Goal: Task Accomplishment & Management: Use online tool/utility

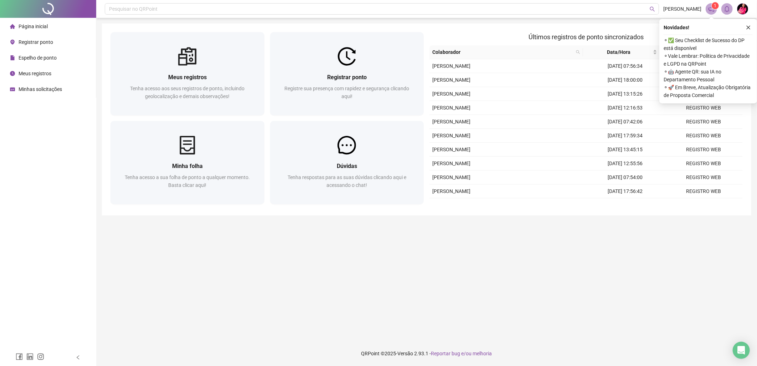
click at [40, 56] on span "Espelho de ponto" at bounding box center [38, 58] width 38 height 6
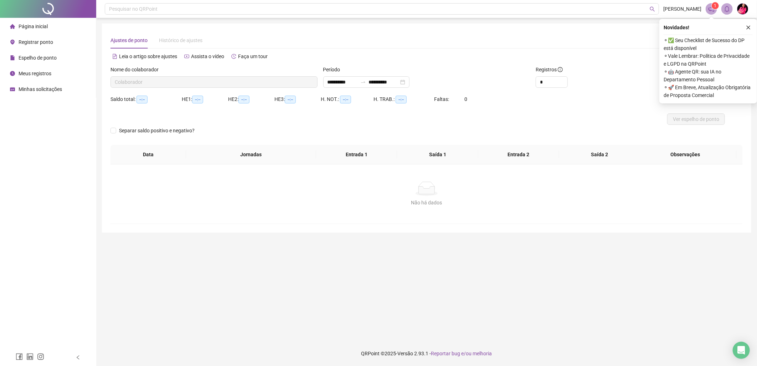
type input "**********"
click at [746, 25] on icon "close" at bounding box center [748, 27] width 5 height 5
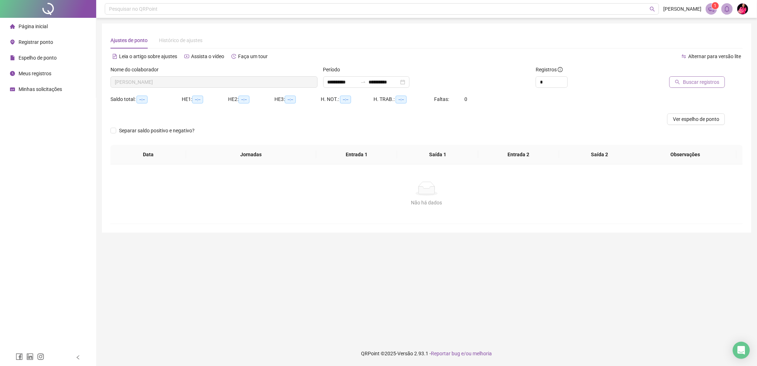
click at [705, 79] on span "Buscar registros" at bounding box center [701, 82] width 36 height 8
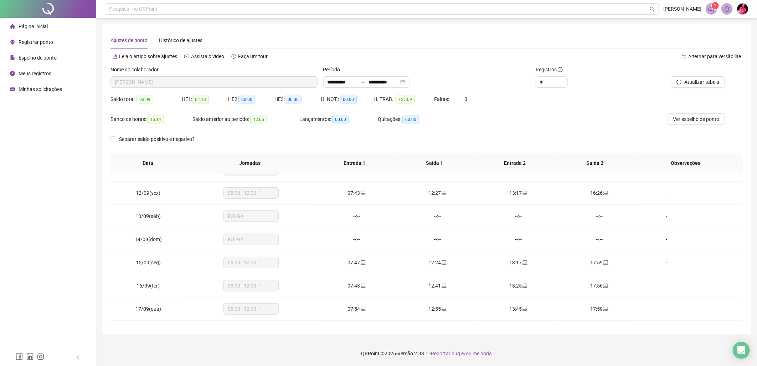
scroll to position [265, 0]
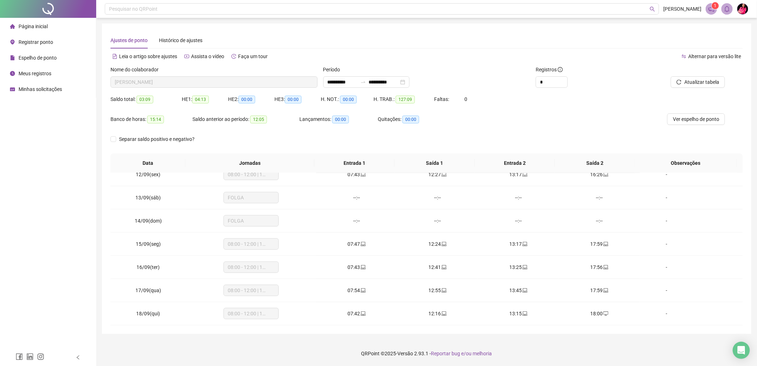
click at [45, 88] on span "Minhas solicitações" at bounding box center [40, 89] width 43 height 6
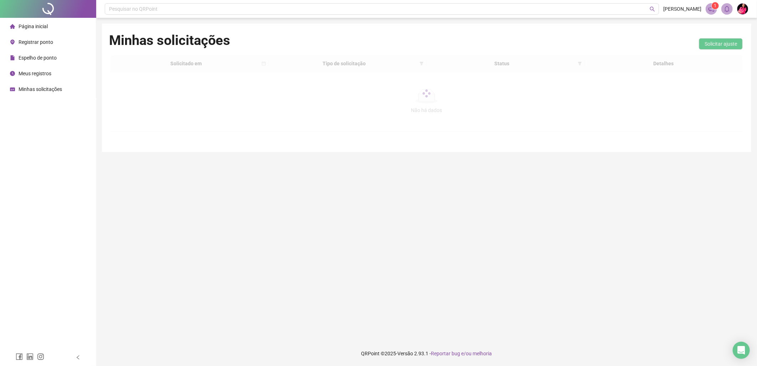
click at [46, 76] on span "Meus registros" at bounding box center [35, 74] width 33 height 6
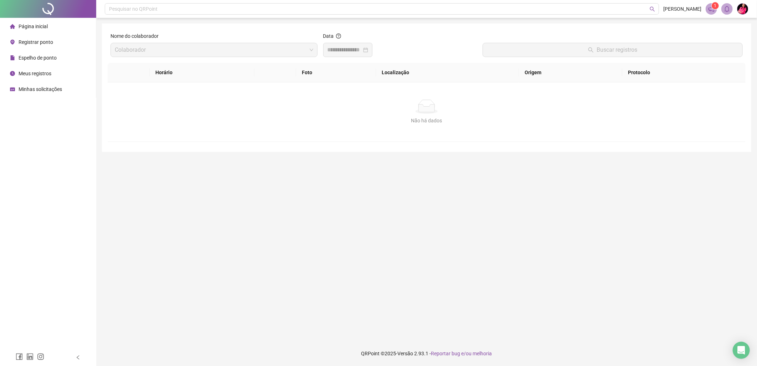
click at [341, 47] on input at bounding box center [345, 50] width 34 height 9
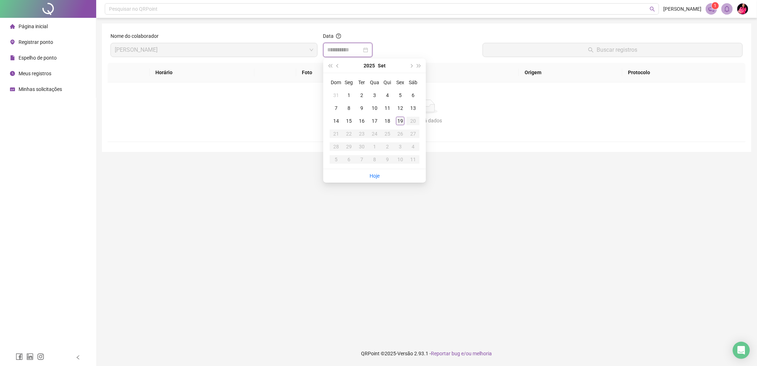
type input "**********"
click at [403, 122] on div "19" at bounding box center [400, 121] width 9 height 9
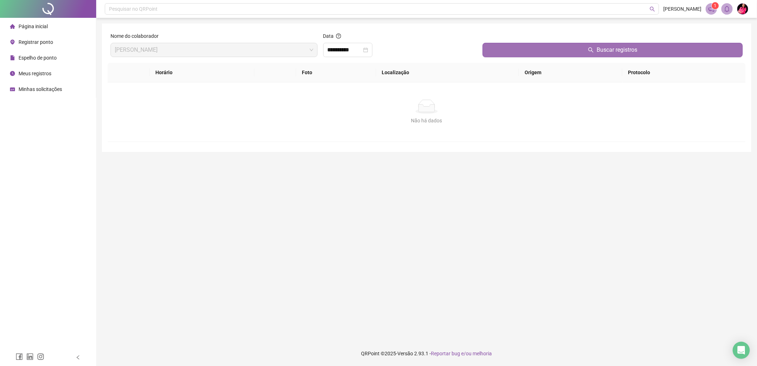
click at [553, 47] on button "Buscar registros" at bounding box center [613, 50] width 260 height 14
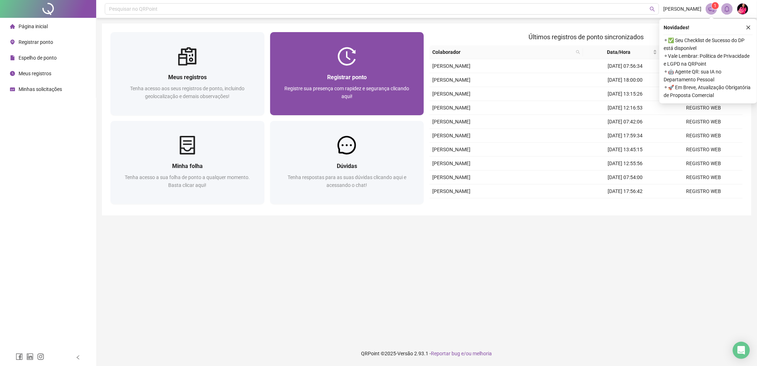
click at [323, 58] on div at bounding box center [347, 56] width 154 height 19
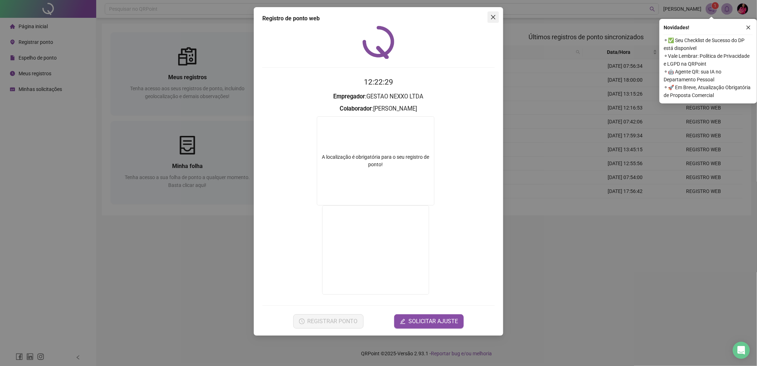
click at [491, 20] on icon "close" at bounding box center [494, 17] width 6 height 6
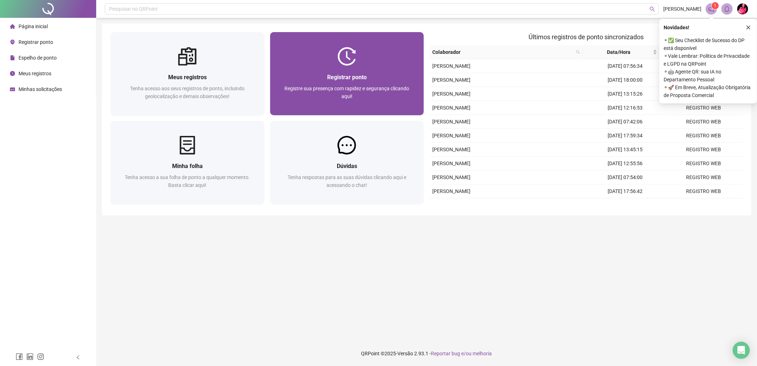
click at [347, 57] on img at bounding box center [347, 56] width 19 height 19
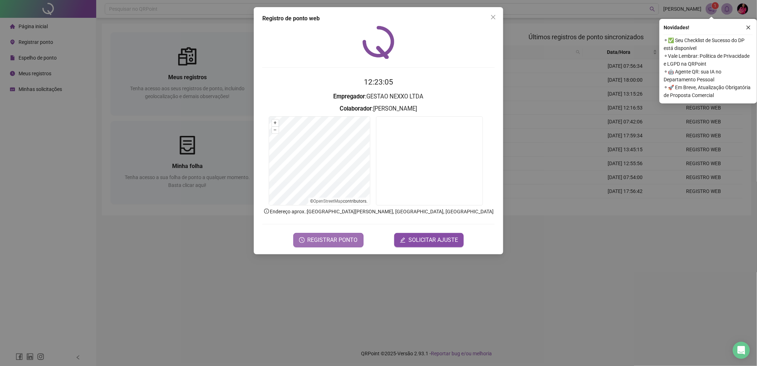
click at [324, 243] on span "REGISTRAR PONTO" at bounding box center [333, 240] width 50 height 9
